Goal: Task Accomplishment & Management: Complete application form

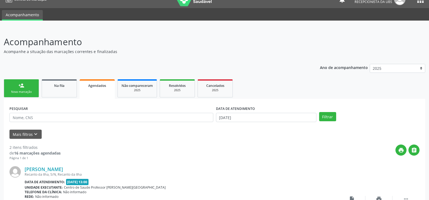
scroll to position [9, 0]
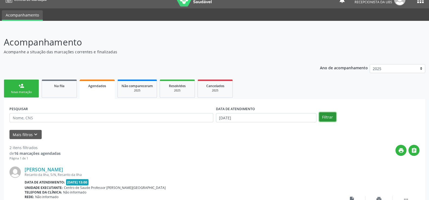
click at [323, 116] on button "Filtrar" at bounding box center [327, 116] width 17 height 9
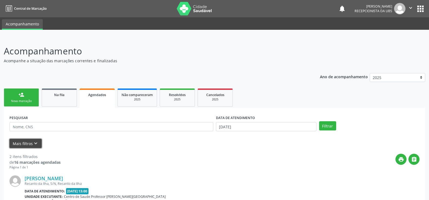
click at [17, 143] on button "Mais filtros keyboard_arrow_down" at bounding box center [25, 143] width 32 height 9
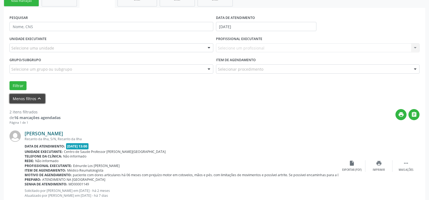
scroll to position [91, 0]
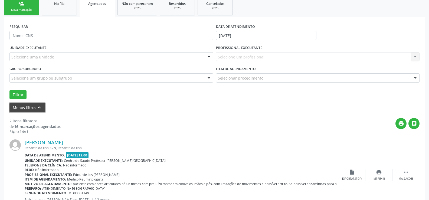
click at [37, 104] on icon "keyboard_arrow_up" at bounding box center [39, 107] width 6 height 6
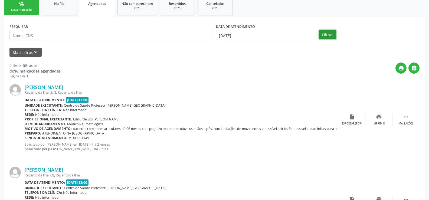
click at [324, 35] on button "Filtrar" at bounding box center [327, 34] width 17 height 9
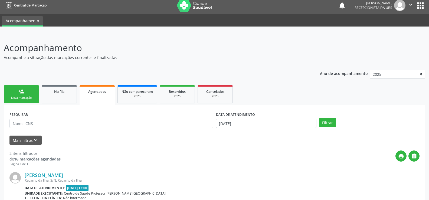
scroll to position [0, 0]
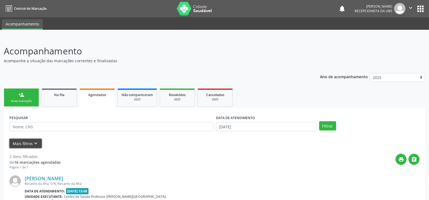
click at [34, 142] on icon "keyboard_arrow_down" at bounding box center [36, 143] width 6 height 6
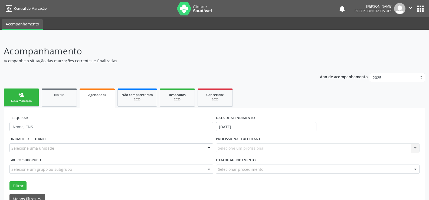
click at [97, 98] on link "Agendados" at bounding box center [97, 97] width 35 height 19
click at [97, 97] on div "Agendados" at bounding box center [97, 95] width 28 height 6
click at [96, 93] on span "Agendados" at bounding box center [97, 95] width 18 height 5
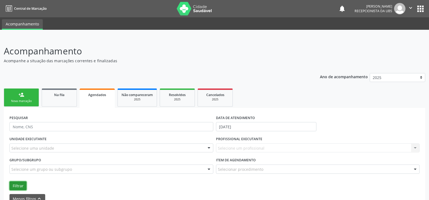
click at [16, 183] on button "Filtrar" at bounding box center [17, 185] width 17 height 9
click at [36, 196] on icon "keyboard_arrow_up" at bounding box center [39, 199] width 6 height 6
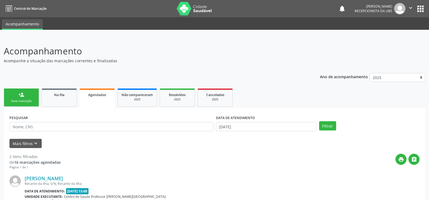
click at [94, 95] on span "Agendados" at bounding box center [97, 95] width 18 height 5
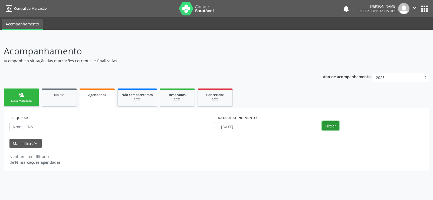
click at [329, 124] on button "Filtrar" at bounding box center [330, 125] width 17 height 9
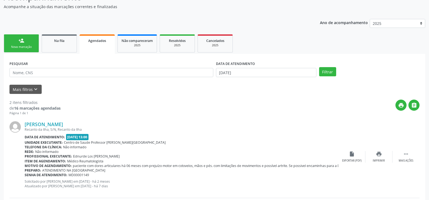
scroll to position [9, 0]
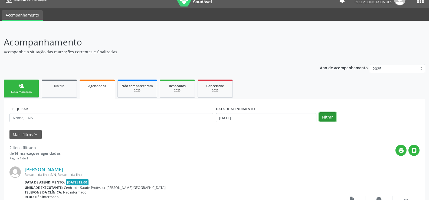
click at [322, 117] on button "Filtrar" at bounding box center [327, 116] width 17 height 9
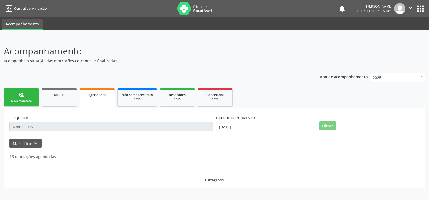
scroll to position [0, 0]
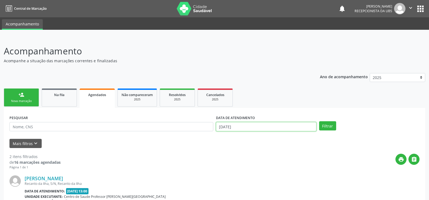
click at [221, 126] on input "[DATE]" at bounding box center [266, 126] width 100 height 9
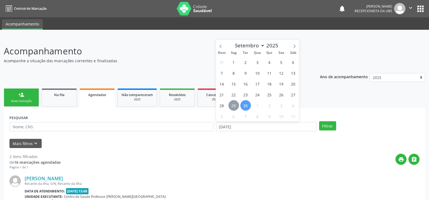
click at [232, 106] on span "29" at bounding box center [233, 105] width 11 height 11
type input "[DATE]"
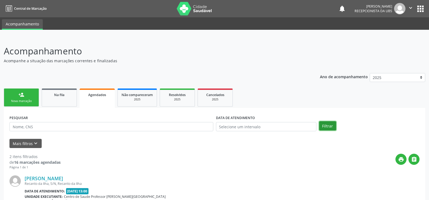
click at [327, 125] on button "Filtrar" at bounding box center [327, 125] width 17 height 9
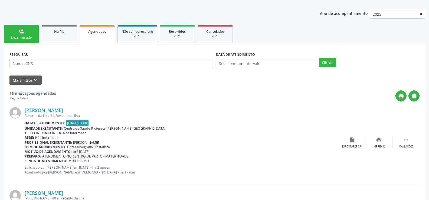
scroll to position [54, 0]
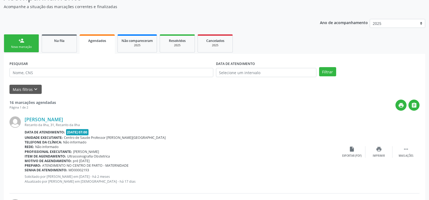
click at [21, 45] on div "Nova marcação" at bounding box center [21, 47] width 27 height 4
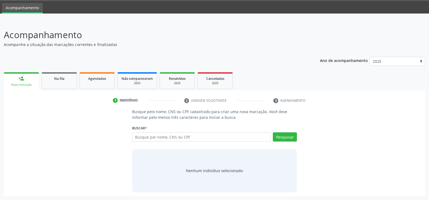
scroll to position [16, 0]
click at [21, 45] on p "Acompanhe a situação das marcações correntes e finalizadas" at bounding box center [151, 45] width 295 height 6
click at [19, 77] on div "person_add" at bounding box center [21, 78] width 6 height 6
click at [140, 138] on input "text" at bounding box center [201, 136] width 139 height 9
type input "702300190325419"
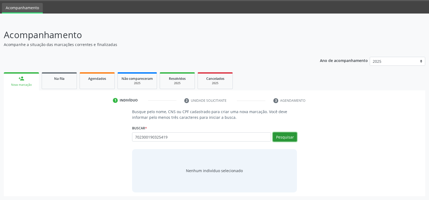
click at [285, 136] on button "Pesquisar" at bounding box center [285, 136] width 24 height 9
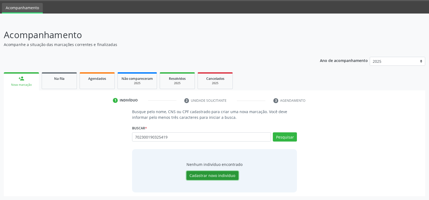
click at [213, 172] on button "Cadastrar novo indivíduo" at bounding box center [212, 175] width 52 height 9
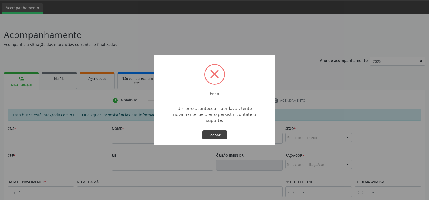
click at [212, 135] on button "Fechar" at bounding box center [214, 134] width 24 height 9
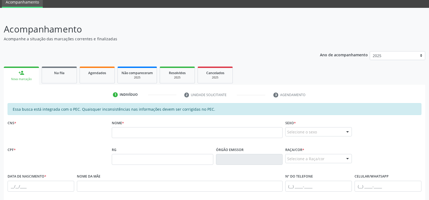
scroll to position [0, 0]
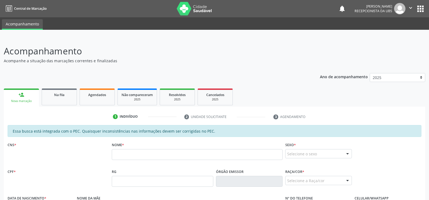
click at [23, 95] on div "person_add" at bounding box center [21, 95] width 6 height 6
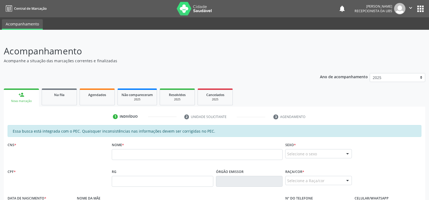
click at [23, 95] on div "person_add" at bounding box center [21, 95] width 6 height 6
click at [24, 95] on div "person_add" at bounding box center [21, 95] width 6 height 6
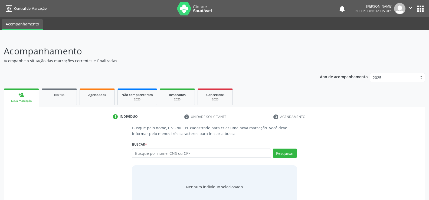
click at [11, 103] on div "Nova marcação" at bounding box center [22, 101] width 28 height 4
click at [22, 91] on link "person_add Nova marcação" at bounding box center [21, 97] width 35 height 18
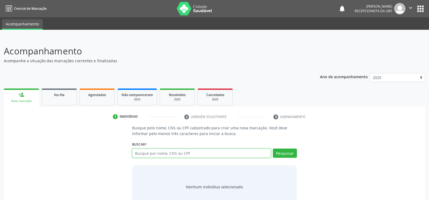
click at [140, 152] on input "text" at bounding box center [201, 153] width 139 height 9
type input "702300190325419"
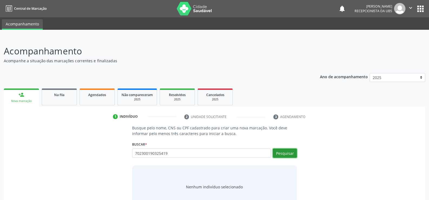
click at [287, 155] on button "Pesquisar" at bounding box center [285, 153] width 24 height 9
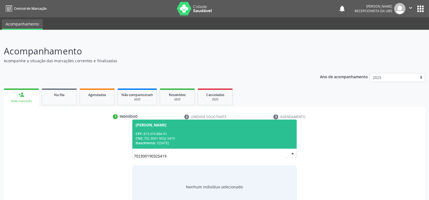
click at [156, 134] on div "CPF: 815.074.884-91" at bounding box center [215, 133] width 158 height 5
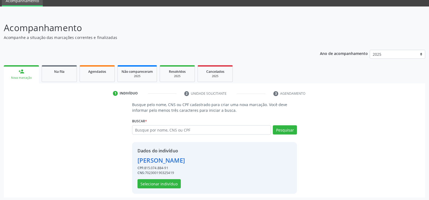
scroll to position [25, 0]
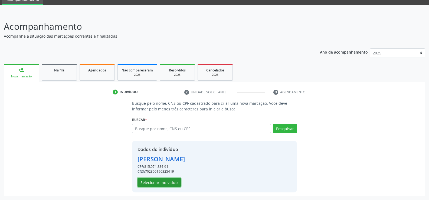
click at [151, 182] on button "Selecionar indivíduo" at bounding box center [158, 182] width 43 height 9
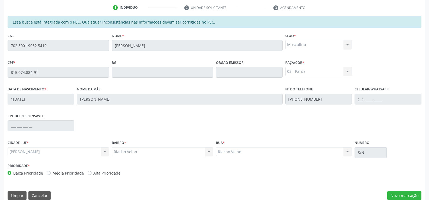
scroll to position [117, 0]
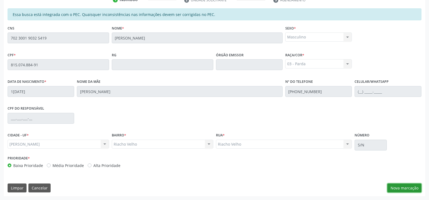
click at [403, 188] on button "Nova marcação" at bounding box center [404, 187] width 34 height 9
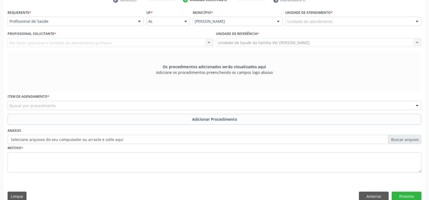
scroll to position [117, 0]
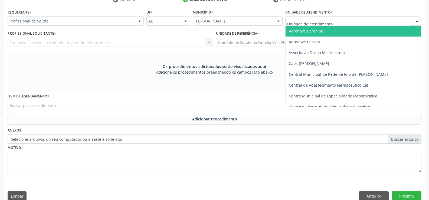
click at [417, 22] on div at bounding box center [417, 21] width 8 height 9
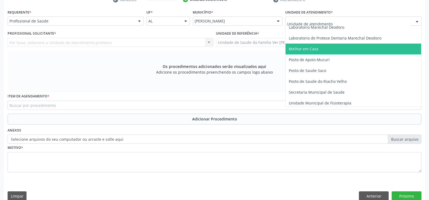
scroll to position [216, 0]
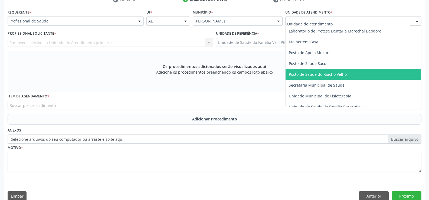
click at [344, 72] on span "Posto de Saude do Riacho Velho" at bounding box center [318, 74] width 58 height 5
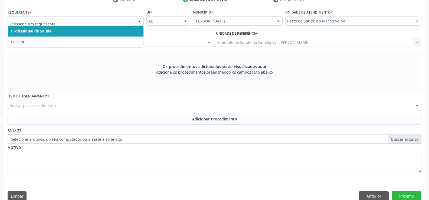
click at [140, 21] on div at bounding box center [139, 21] width 8 height 9
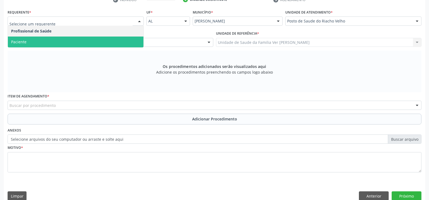
click at [95, 40] on span "Paciente" at bounding box center [76, 42] width 136 height 11
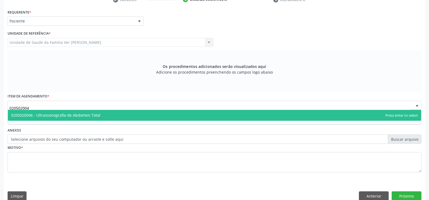
type input "0205020046"
click at [77, 115] on span "0205020046 - Ultrassonografia de Abdomen Total" at bounding box center [55, 115] width 89 height 5
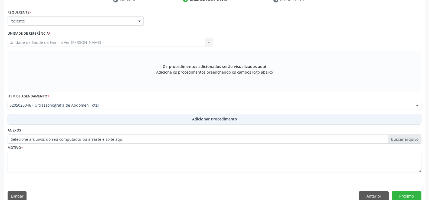
click at [199, 120] on span "Adicionar Procedimento" at bounding box center [214, 119] width 45 height 6
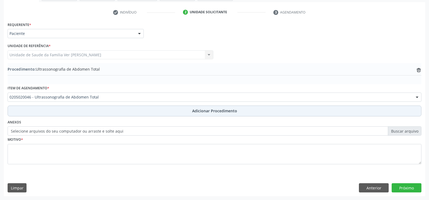
scroll to position [104, 0]
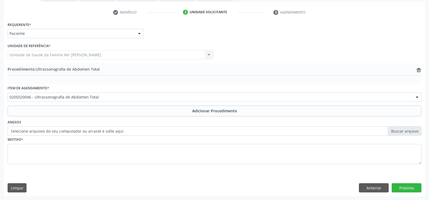
click at [413, 131] on label "Selecione arquivos do seu computador ou arraste e solte aqui" at bounding box center [215, 130] width 414 height 9
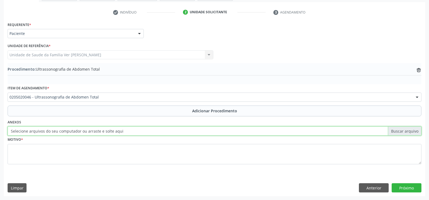
click at [413, 131] on input "Selecione arquivos do seu computador ou arraste e solte aqui" at bounding box center [215, 130] width 414 height 9
type input "C:\fakepath\WhatsApp Image 2025-09-29 at 14.44.09.jpeg"
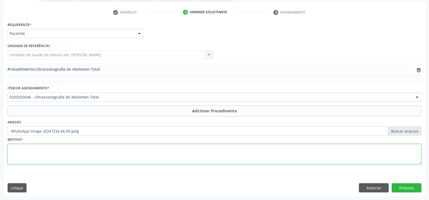
click at [36, 151] on textarea at bounding box center [215, 154] width 414 height 21
type textarea "alteração da função hepatica"
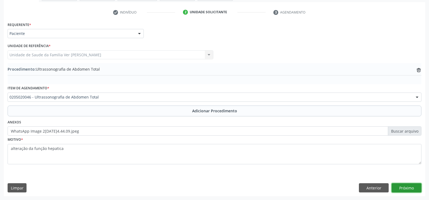
click at [410, 188] on button "Próximo" at bounding box center [406, 187] width 30 height 9
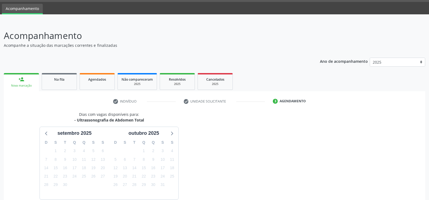
scroll to position [43, 0]
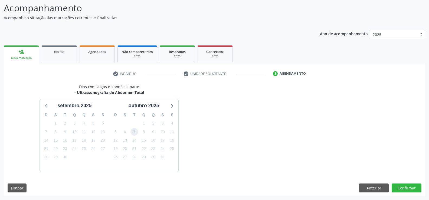
click at [133, 133] on span "7" at bounding box center [134, 132] width 8 height 8
click at [406, 186] on button "Confirmar" at bounding box center [406, 187] width 30 height 9
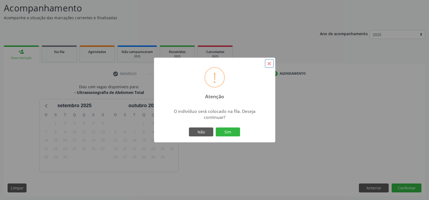
click at [269, 62] on button "×" at bounding box center [269, 63] width 9 height 9
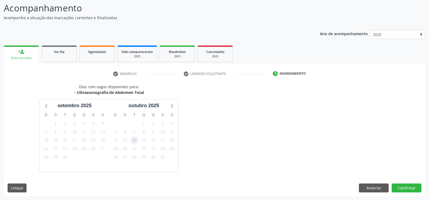
click at [136, 139] on span "14" at bounding box center [134, 140] width 8 height 8
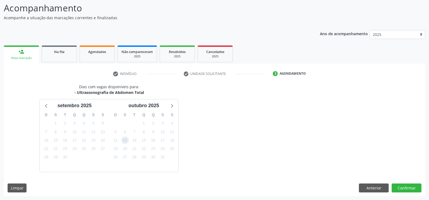
click at [125, 141] on span "13" at bounding box center [125, 140] width 8 height 8
click at [406, 187] on button "Confirmar" at bounding box center [406, 187] width 30 height 9
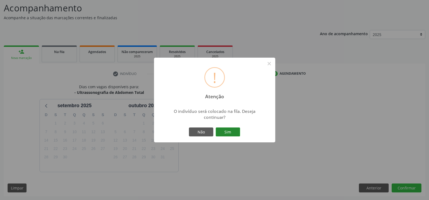
click at [227, 131] on button "Sim" at bounding box center [228, 131] width 24 height 9
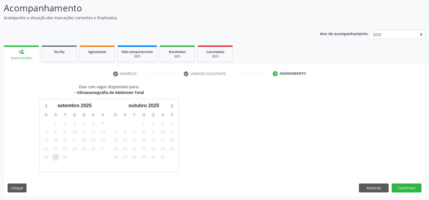
click at [55, 158] on span "29" at bounding box center [56, 157] width 8 height 8
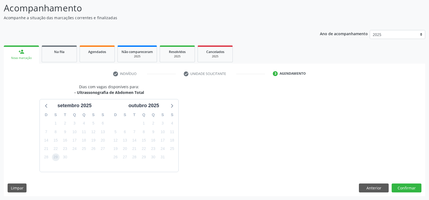
click at [55, 158] on span "29" at bounding box center [56, 157] width 8 height 8
click at [56, 158] on span "29" at bounding box center [56, 157] width 8 height 8
click at [57, 158] on span "29" at bounding box center [56, 157] width 8 height 8
click at [407, 188] on button "Confirmar" at bounding box center [406, 187] width 30 height 9
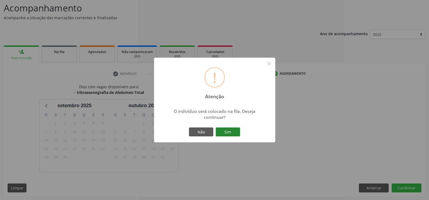
click at [226, 128] on button "Sim" at bounding box center [228, 131] width 24 height 9
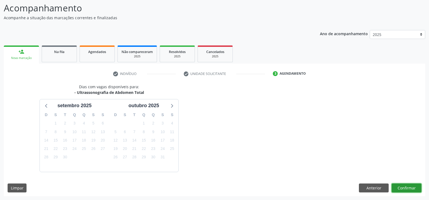
click at [408, 189] on button "Confirmar" at bounding box center [406, 187] width 30 height 9
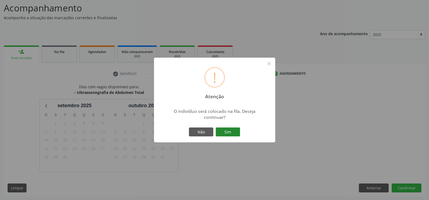
click at [228, 130] on button "Sim" at bounding box center [228, 131] width 24 height 9
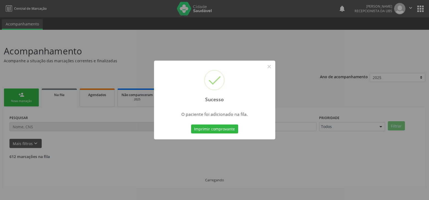
scroll to position [0, 0]
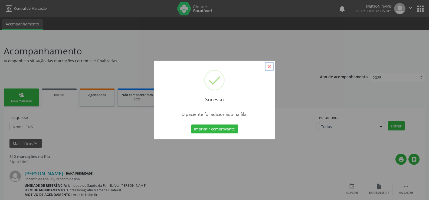
click at [268, 65] on button "×" at bounding box center [269, 66] width 9 height 9
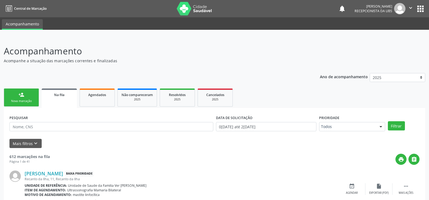
click at [25, 98] on link "person_add Nova marcação" at bounding box center [21, 97] width 35 height 18
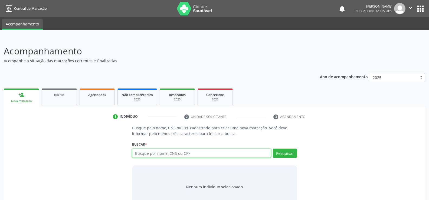
click at [137, 154] on input "text" at bounding box center [201, 153] width 139 height 9
type input "75847493487"
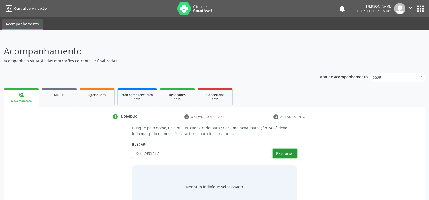
click at [284, 155] on button "Pesquisar" at bounding box center [285, 153] width 24 height 9
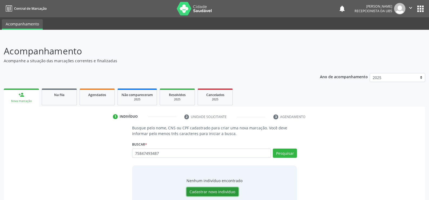
click at [206, 192] on button "Cadastrar novo indivíduo" at bounding box center [212, 191] width 52 height 9
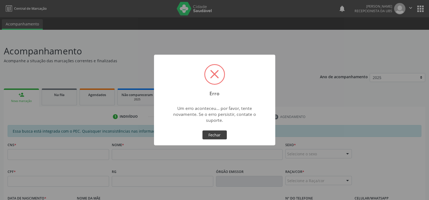
click at [222, 130] on button "Fechar" at bounding box center [214, 134] width 24 height 9
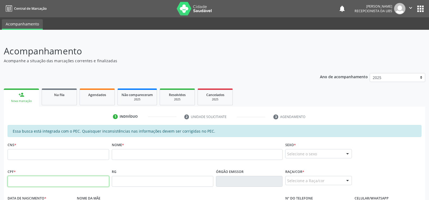
click at [18, 181] on input "text" at bounding box center [58, 181] width 101 height 11
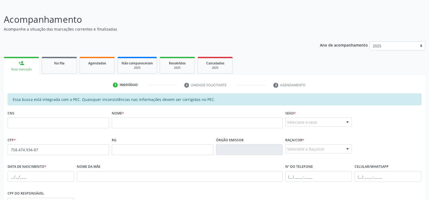
scroll to position [108, 0]
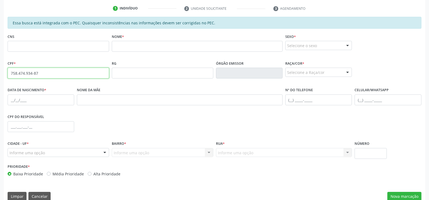
click at [76, 73] on input "758.474.934-87" at bounding box center [58, 73] width 101 height 11
type input "758.474.934-87"
click at [104, 78] on input "758.474.934-87" at bounding box center [58, 73] width 101 height 11
click at [103, 74] on input "758.474.934-87" at bounding box center [58, 73] width 101 height 11
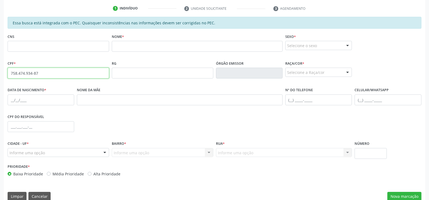
click at [103, 74] on input "758.474.934-87" at bounding box center [58, 73] width 101 height 11
drag, startPoint x: 95, startPoint y: 72, endPoint x: 220, endPoint y: 162, distance: 154.0
click at [95, 72] on input "758.474.934-87" at bounding box center [58, 73] width 101 height 11
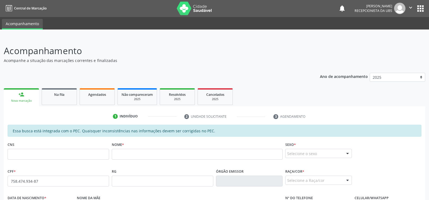
scroll to position [0, 0]
